Goal: Use online tool/utility: Utilize a website feature to perform a specific function

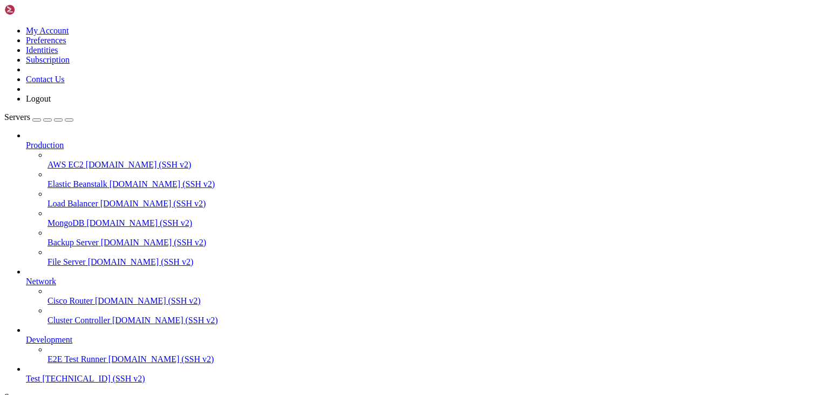
scroll to position [40, 0]
click at [40, 374] on span "Test" at bounding box center [33, 378] width 14 height 9
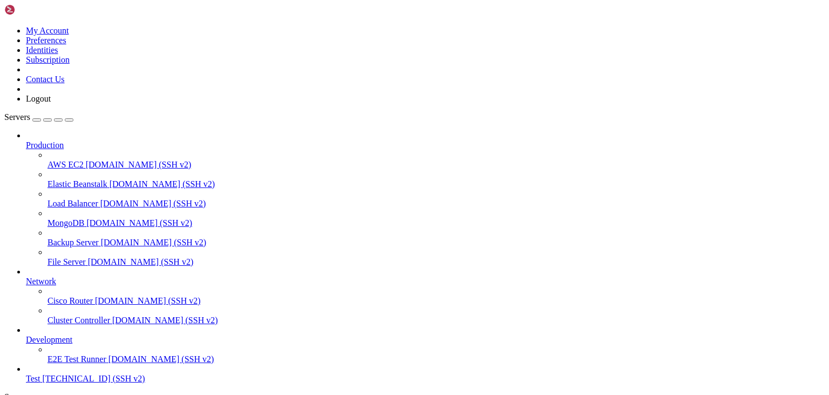
scroll to position [54, 0]
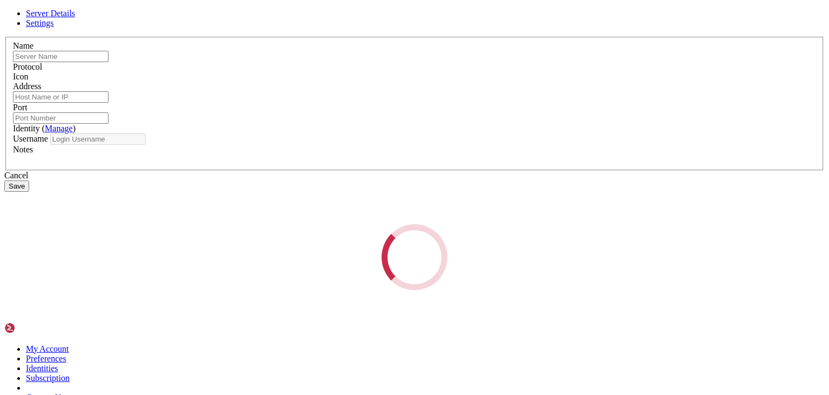
type input "Test"
type input "[TECHNICAL_ID]"
type input "22"
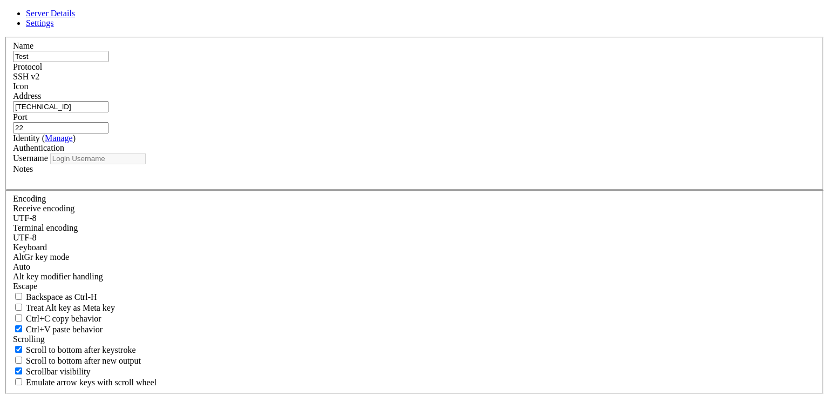
type input "thorsten_reiser"
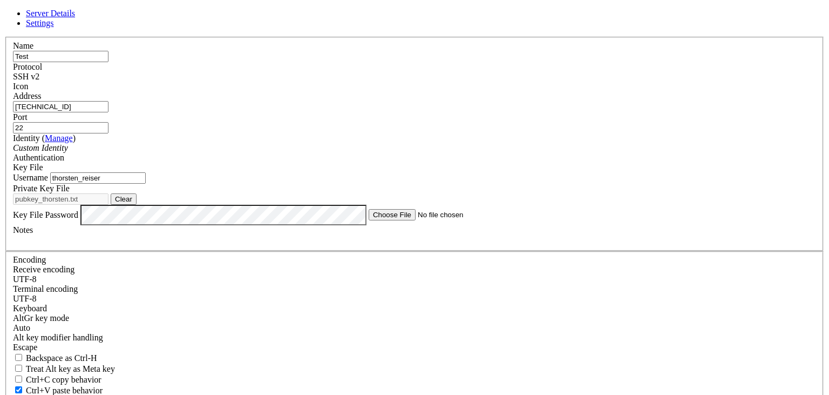
drag, startPoint x: 312, startPoint y: 73, endPoint x: 261, endPoint y: 83, distance: 52.2
click at [109, 62] on input "Test" at bounding box center [61, 56] width 96 height 11
click at [109, 112] on input "[TECHNICAL_ID]" at bounding box center [61, 106] width 96 height 11
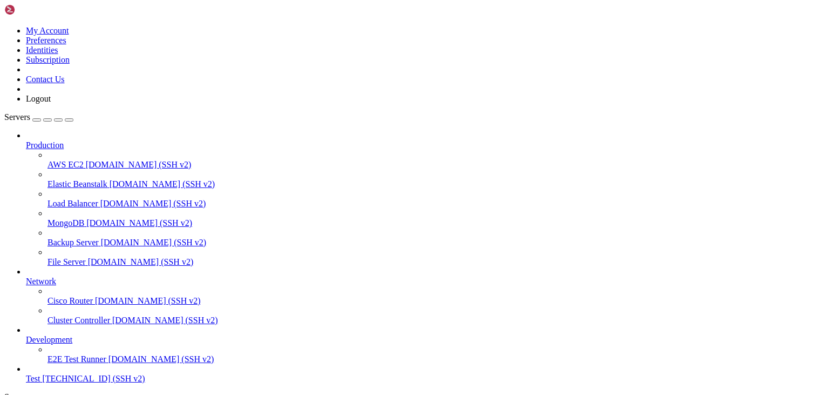
click at [40, 374] on span "Test" at bounding box center [33, 378] width 14 height 9
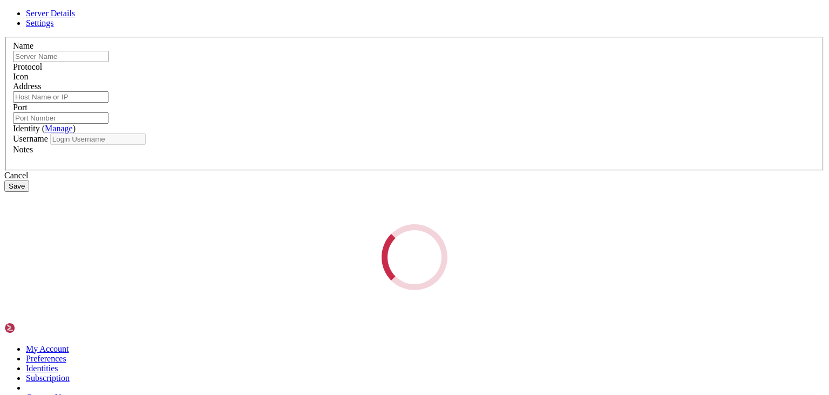
type input "Test"
type input "[TECHNICAL_ID]"
type input "22"
type input "thorsten_reiser"
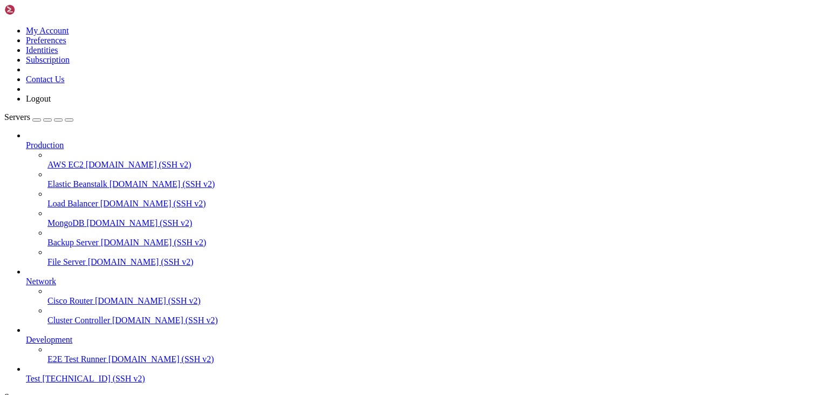
drag, startPoint x: 243, startPoint y: 759, endPoint x: 225, endPoint y: 687, distance: 73.6
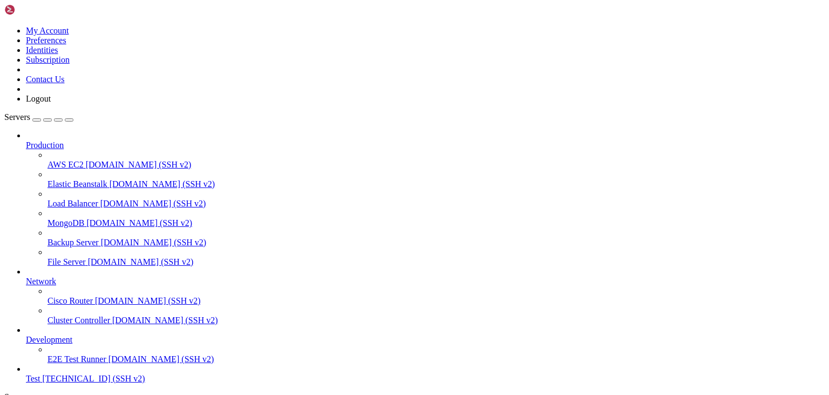
drag, startPoint x: 233, startPoint y: 705, endPoint x: 233, endPoint y: 662, distance: 42.1
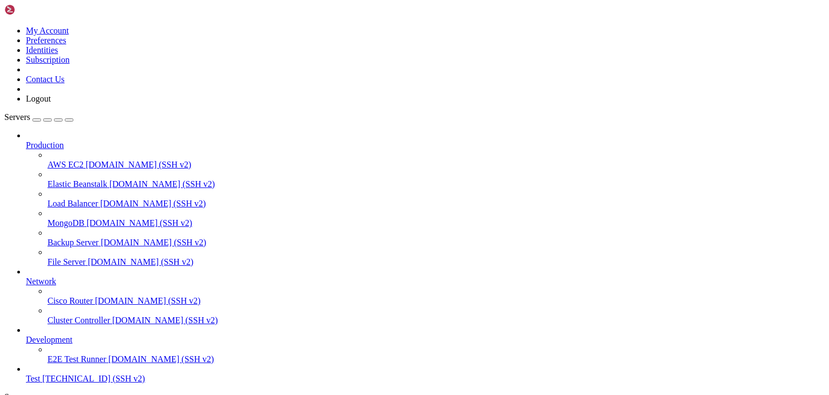
drag, startPoint x: 228, startPoint y: 652, endPoint x: 238, endPoint y: 728, distance: 76.7
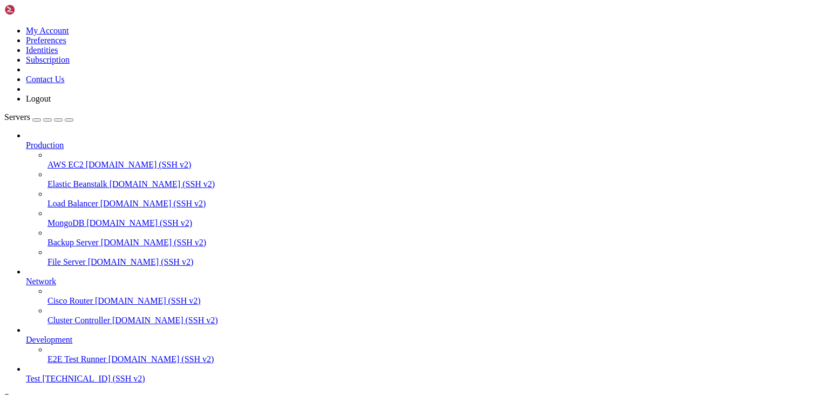
drag, startPoint x: 236, startPoint y: 653, endPoint x: 235, endPoint y: 647, distance: 5.5
drag, startPoint x: 237, startPoint y: 685, endPoint x: 249, endPoint y: 651, distance: 36.5
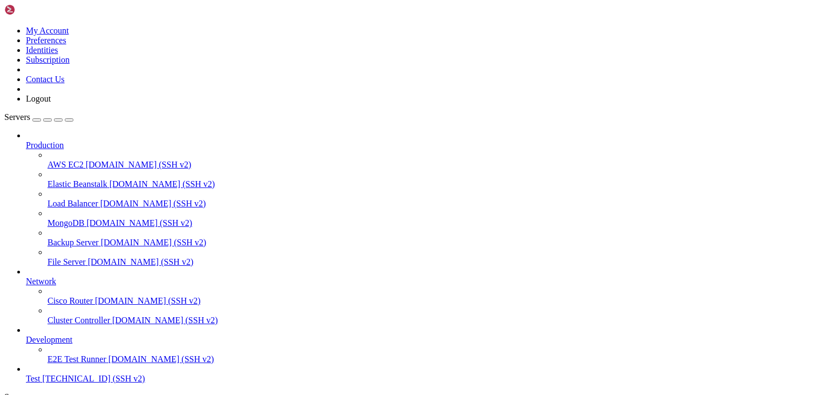
drag, startPoint x: 253, startPoint y: 680, endPoint x: 254, endPoint y: 695, distance: 15.1
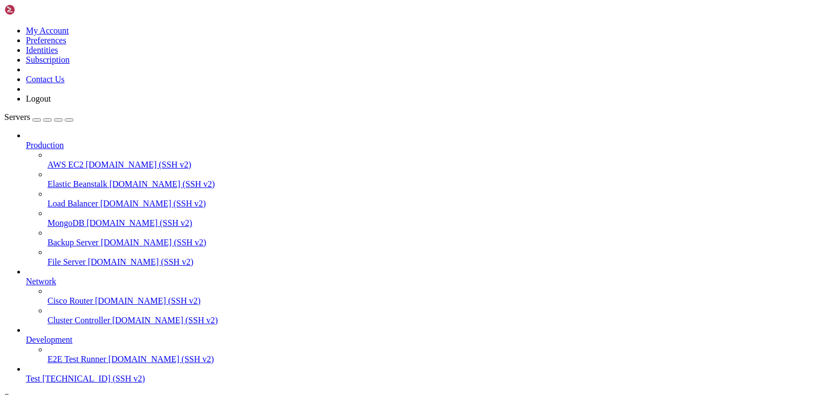
drag, startPoint x: 271, startPoint y: 648, endPoint x: 296, endPoint y: 788, distance: 141.6
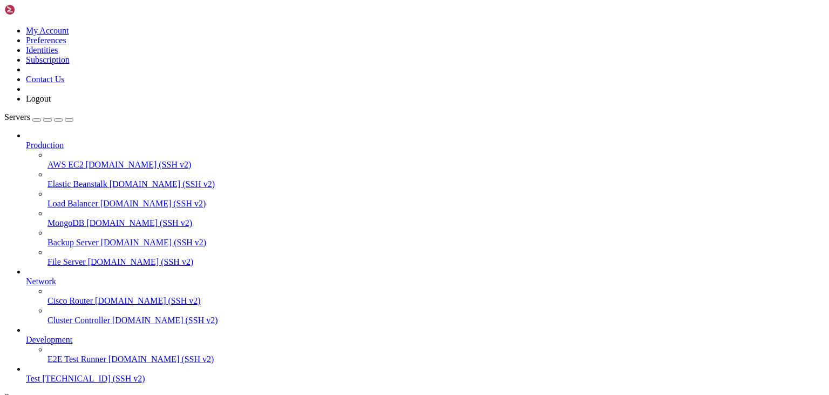
scroll to position [153, 0]
drag, startPoint x: 24, startPoint y: 860, endPoint x: 509, endPoint y: 901, distance: 486.5
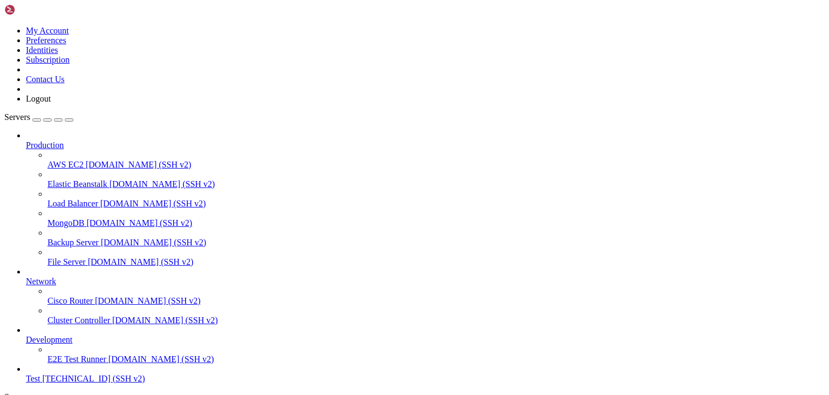
scroll to position [288, 0]
copy div "[URL][DOMAIN_NAME][DOMAIN_NAME] [DOMAIN_NAME]%2Fauthcode.html&scope=openid+http…"
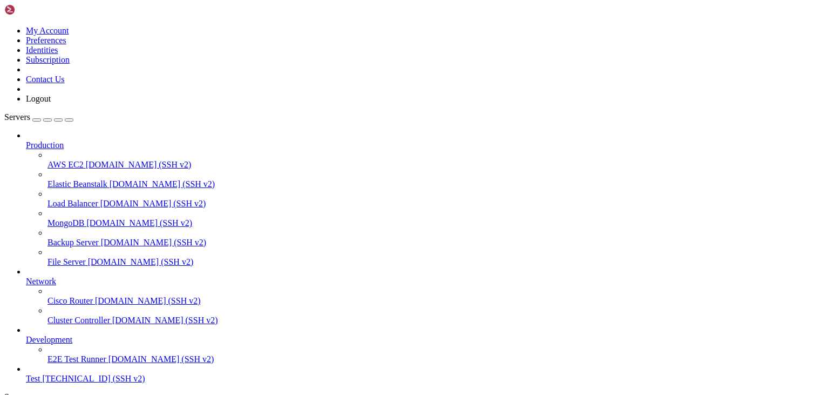
drag, startPoint x: 27, startPoint y: 860, endPoint x: 511, endPoint y: 898, distance: 485.2
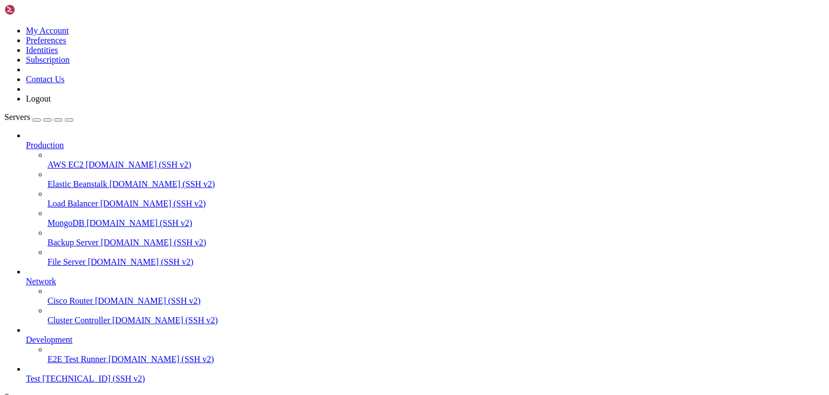
drag, startPoint x: 27, startPoint y: 861, endPoint x: 511, endPoint y: 897, distance: 485.0
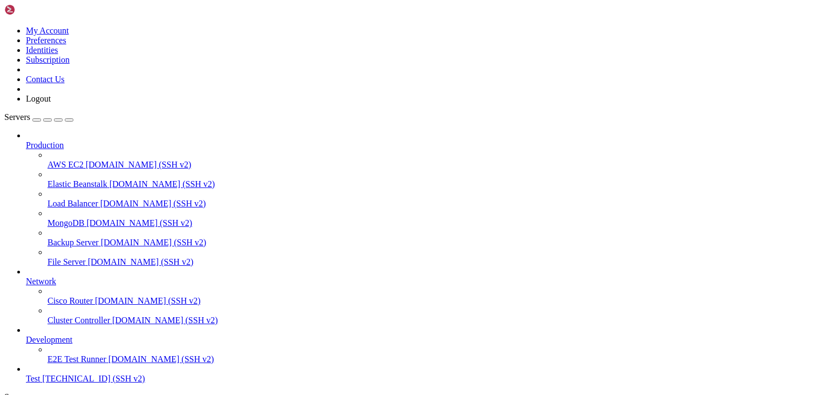
scroll to position [1127, 0]
